Goal: Information Seeking & Learning: Learn about a topic

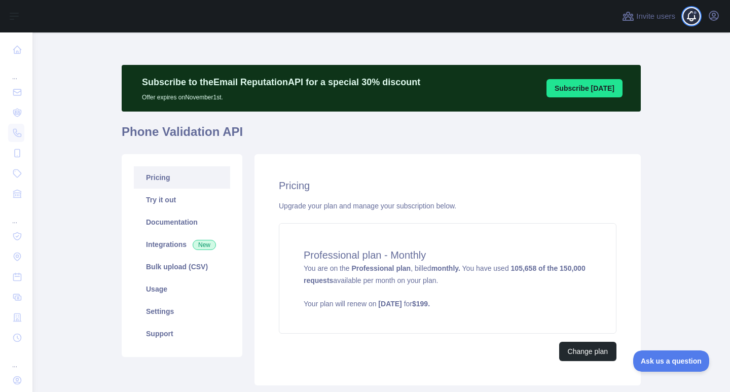
click at [692, 20] on span at bounding box center [696, 16] width 20 height 32
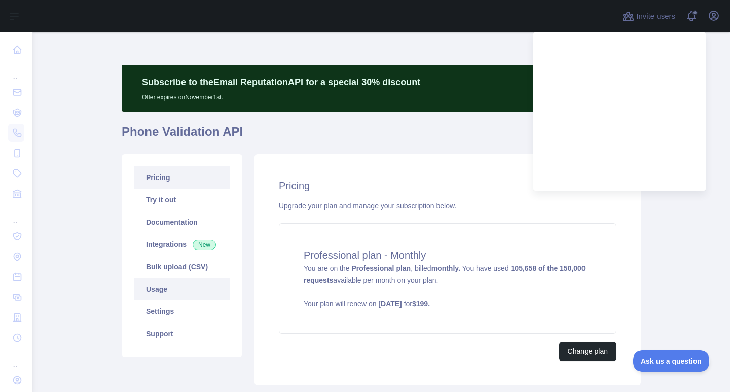
click at [176, 299] on link "Usage" at bounding box center [182, 289] width 96 height 22
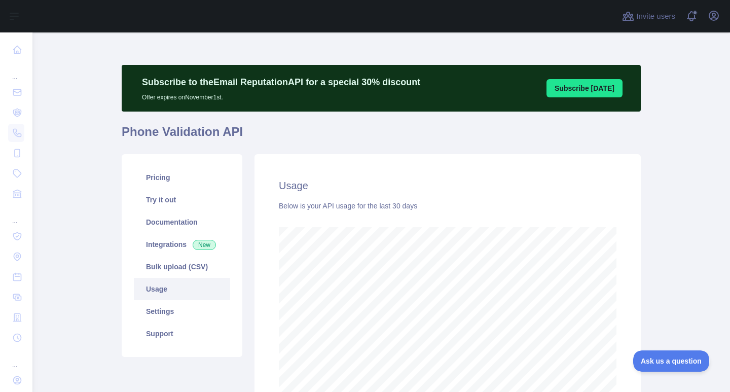
scroll to position [360, 690]
